Goal: Task Accomplishment & Management: Manage account settings

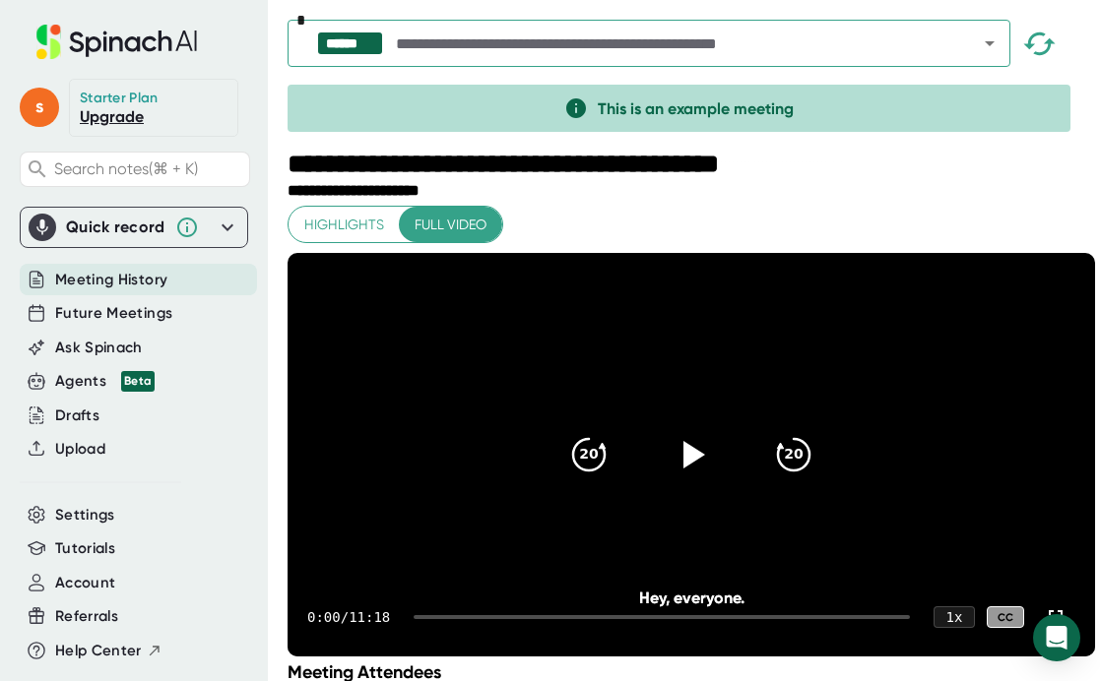
click at [187, 231] on icon at bounding box center [187, 228] width 24 height 24
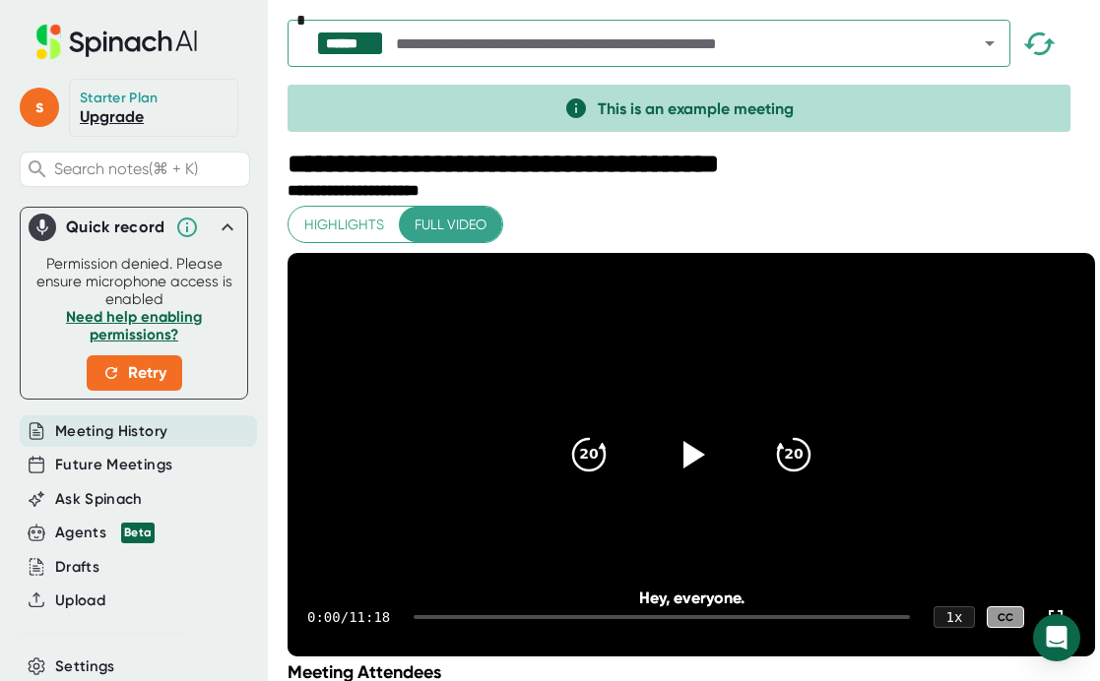
click at [226, 232] on icon at bounding box center [228, 228] width 24 height 24
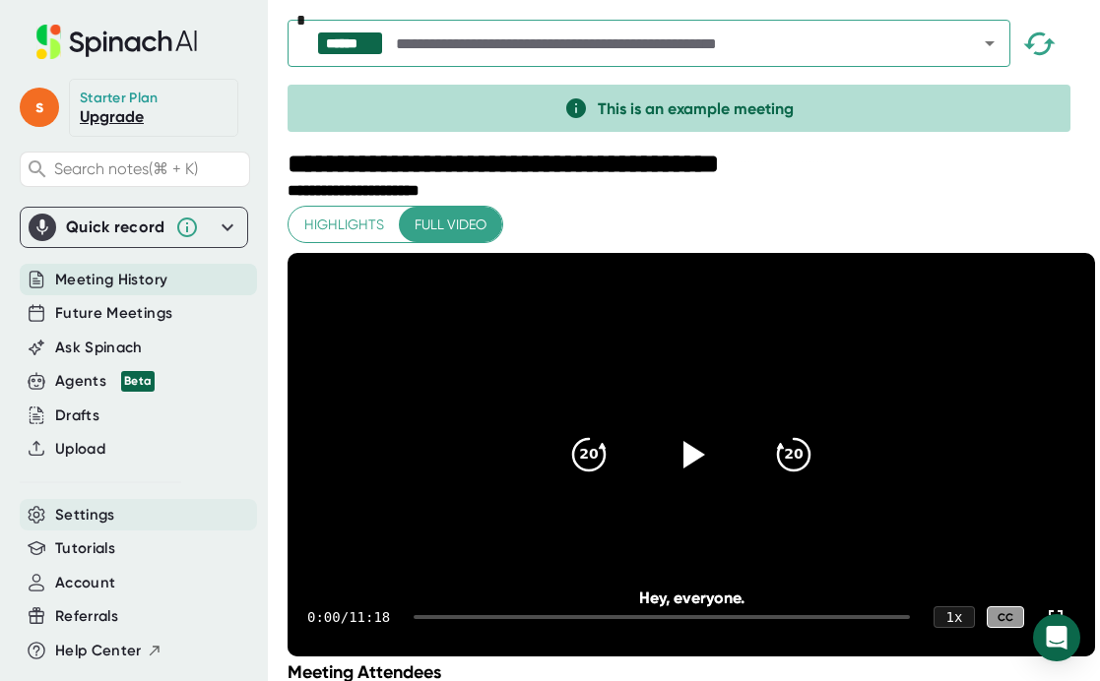
click at [80, 502] on div "Settings" at bounding box center [138, 515] width 237 height 32
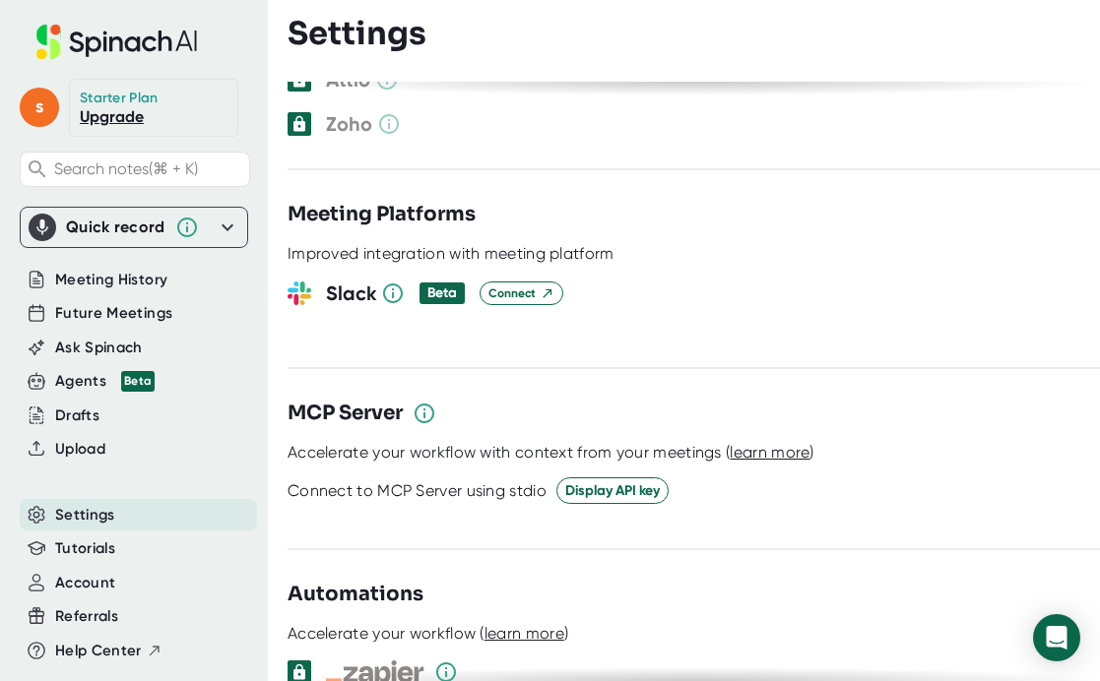
scroll to position [2266, 0]
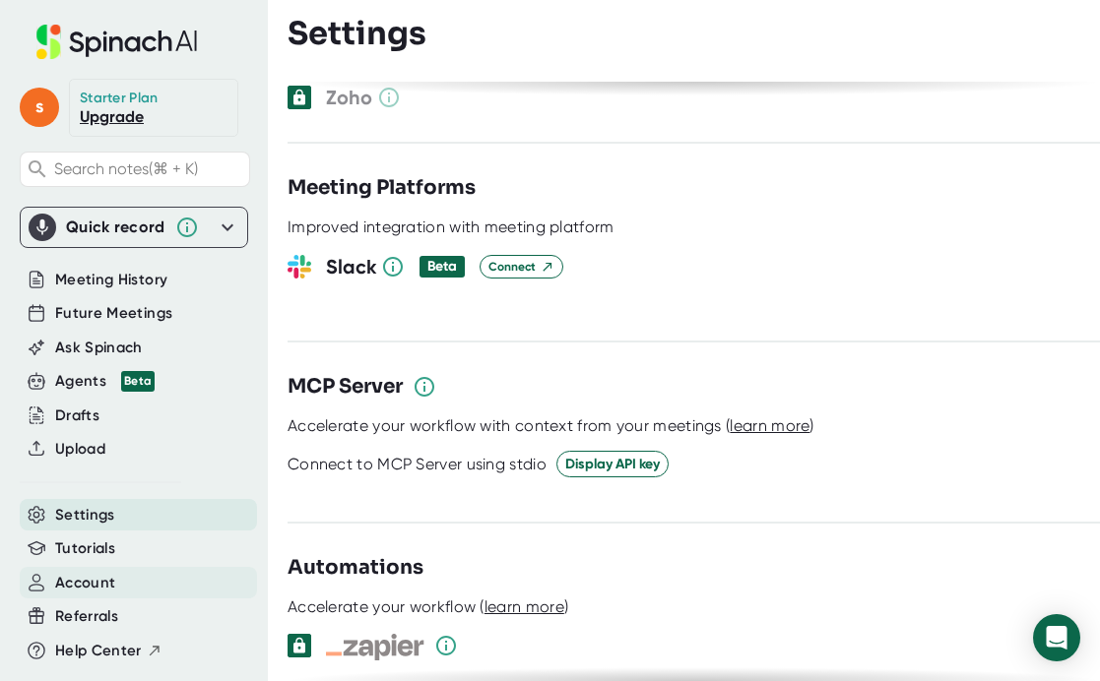
click at [65, 583] on span "Account" at bounding box center [85, 583] width 60 height 23
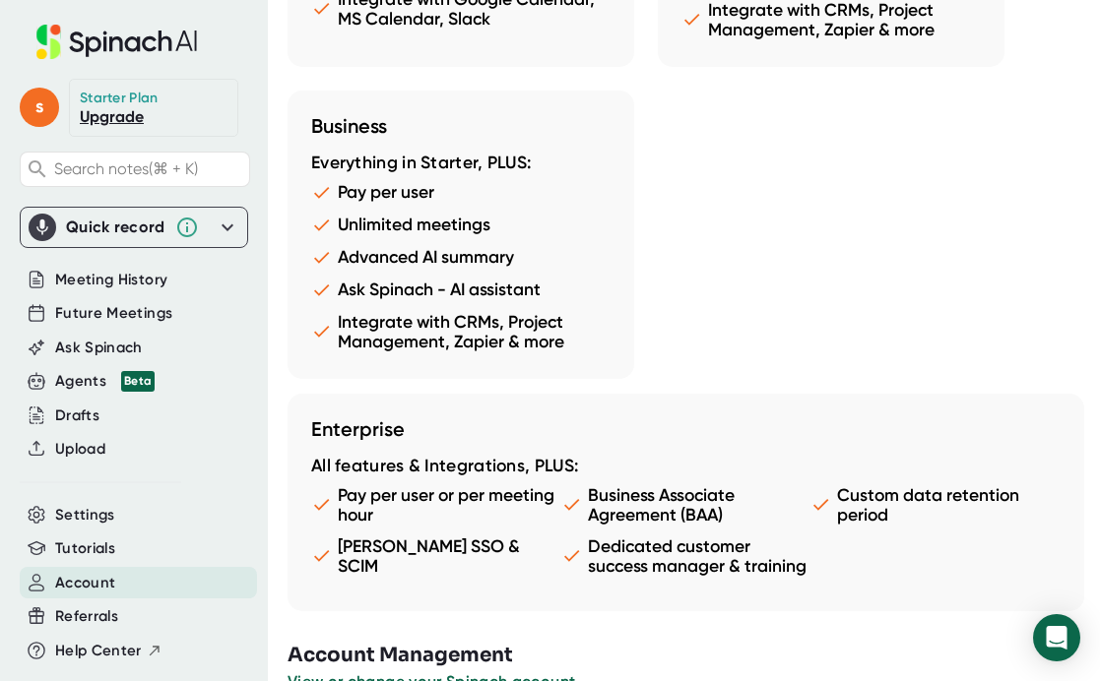
scroll to position [1916, 0]
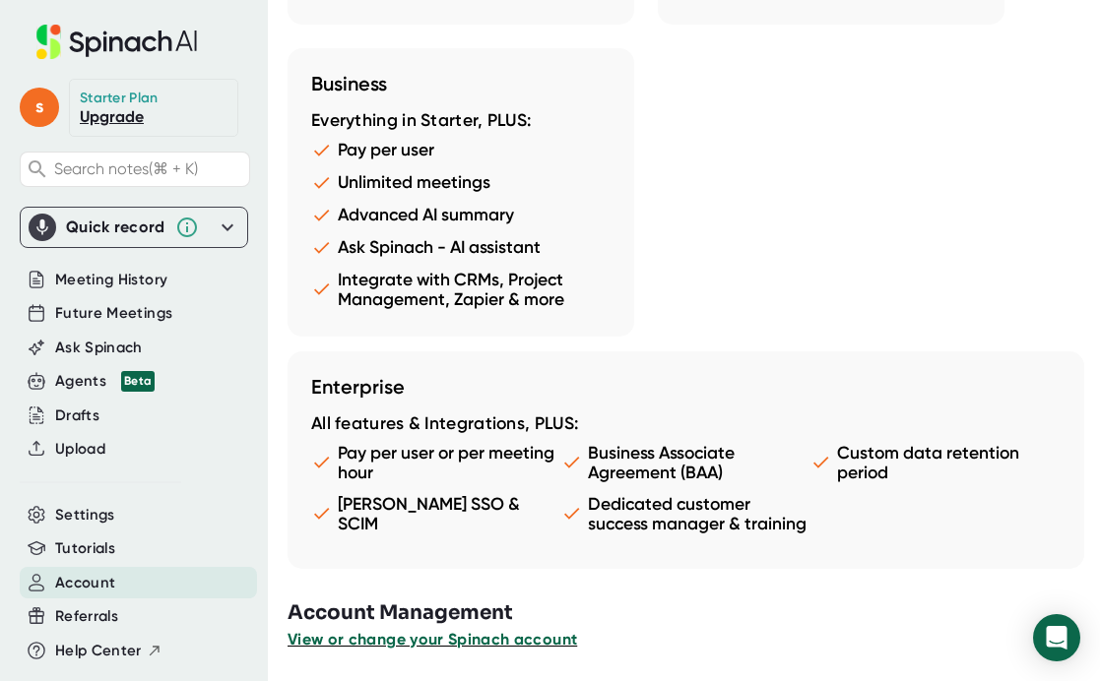
click at [480, 637] on span "View or change your Spinach account" at bounding box center [432, 639] width 289 height 19
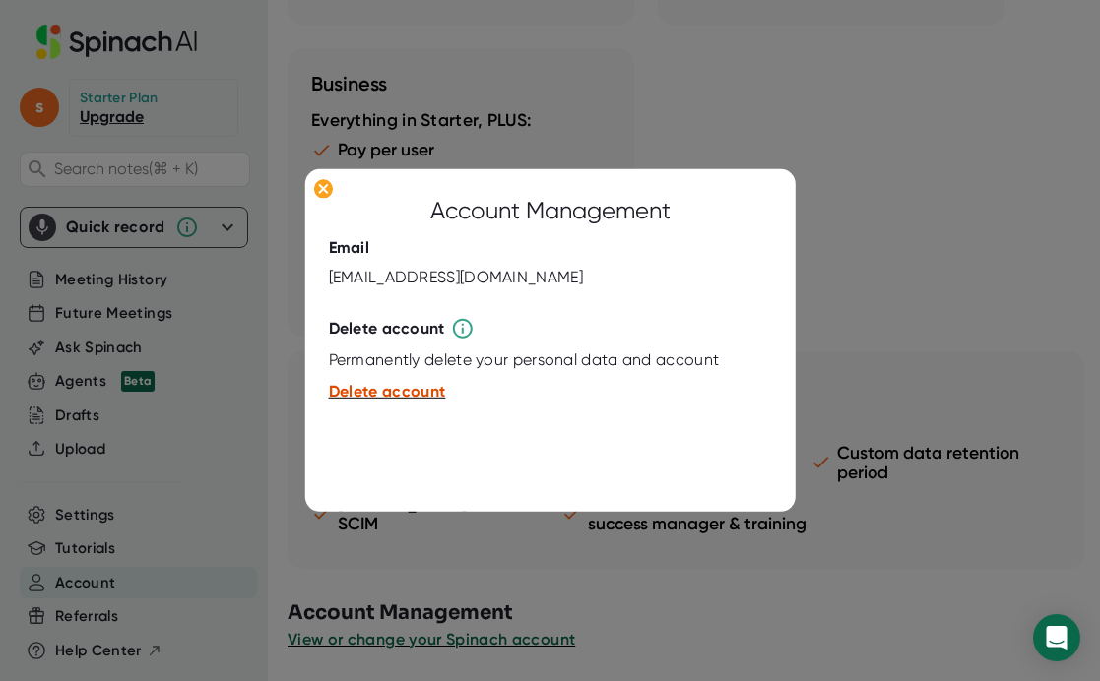
click at [428, 393] on span "Delete account" at bounding box center [387, 391] width 117 height 19
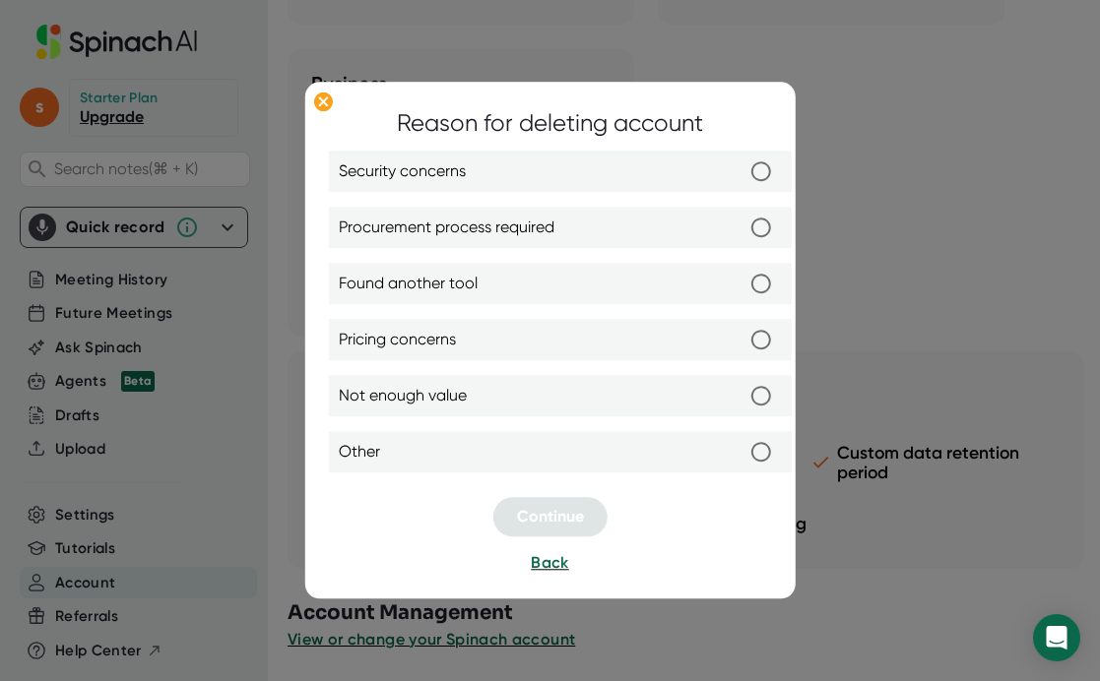
click at [732, 395] on input "Not enough value" at bounding box center [760, 396] width 41 height 41
radio input "true"
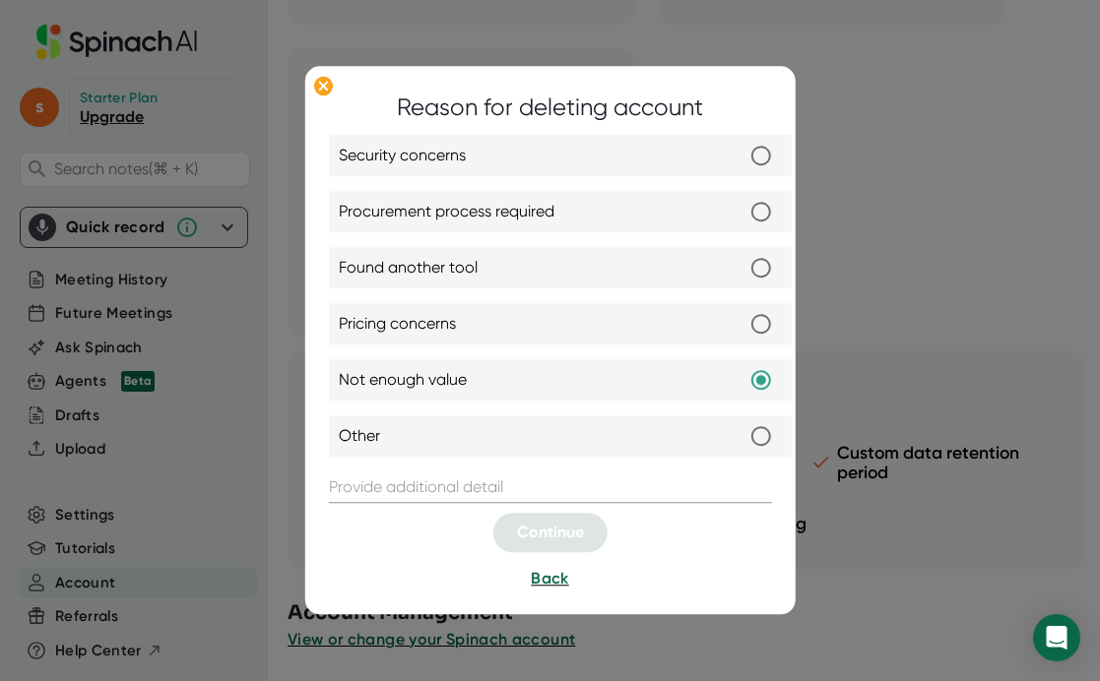
click at [644, 438] on label "Other" at bounding box center [560, 437] width 443 height 41
click at [732, 438] on input "Other" at bounding box center [760, 437] width 41 height 41
radio input "true"
click at [537, 480] on input "text" at bounding box center [550, 489] width 443 height 32
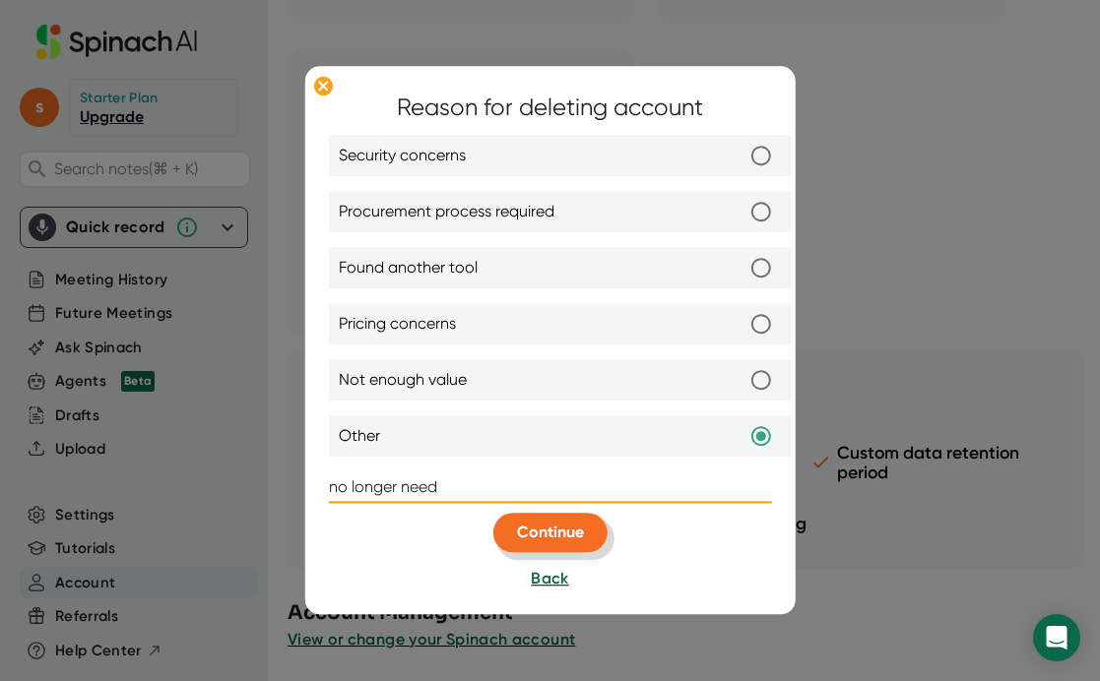
type input "no longer need"
click at [571, 547] on button "Continue" at bounding box center [550, 533] width 114 height 39
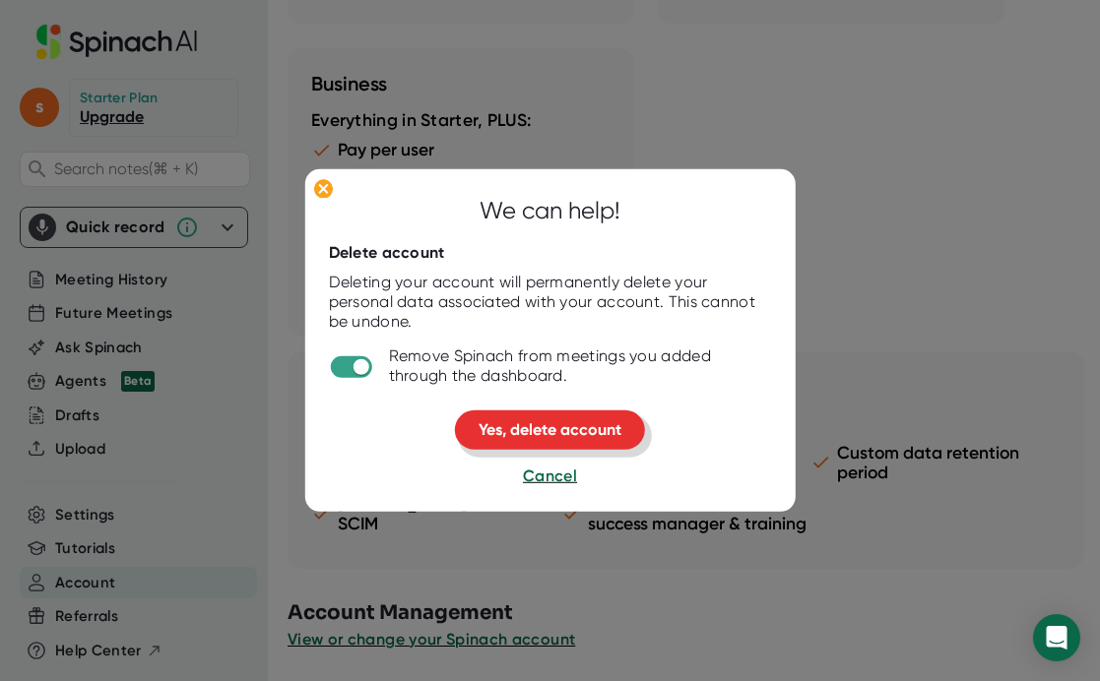
click at [575, 425] on span "Yes, delete account" at bounding box center [550, 429] width 143 height 19
